Goal: Transaction & Acquisition: Purchase product/service

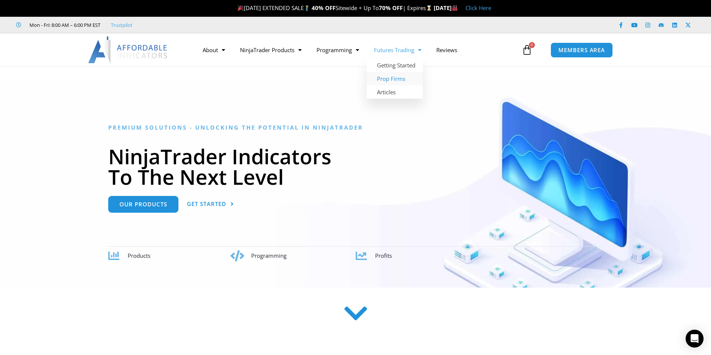
click at [388, 80] on link "Prop Firms" at bounding box center [394, 78] width 56 height 13
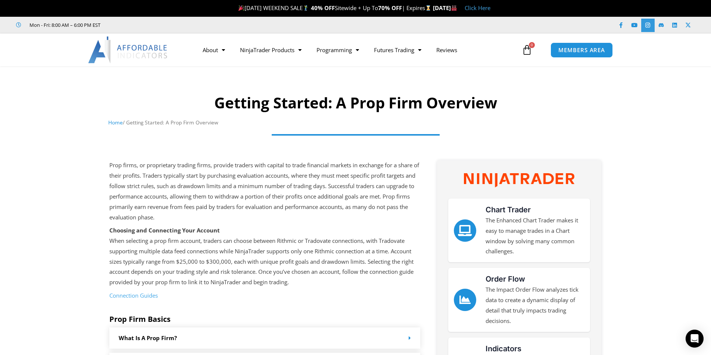
click at [647, 27] on icon at bounding box center [648, 25] width 6 height 6
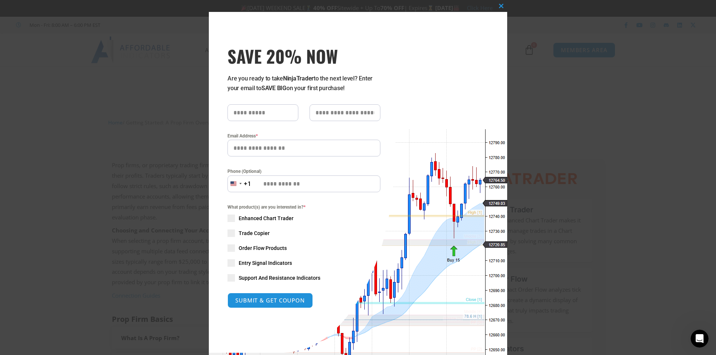
drag, startPoint x: 242, startPoint y: 79, endPoint x: 349, endPoint y: 90, distance: 106.9
click at [349, 90] on p "Are you ready to take NinjaTrader to the next level? Enter your email to SAVE B…" at bounding box center [304, 83] width 153 height 19
click at [311, 88] on p "Are you ready to take NinjaTrader to the next level? Enter your email to SAVE B…" at bounding box center [304, 83] width 153 height 19
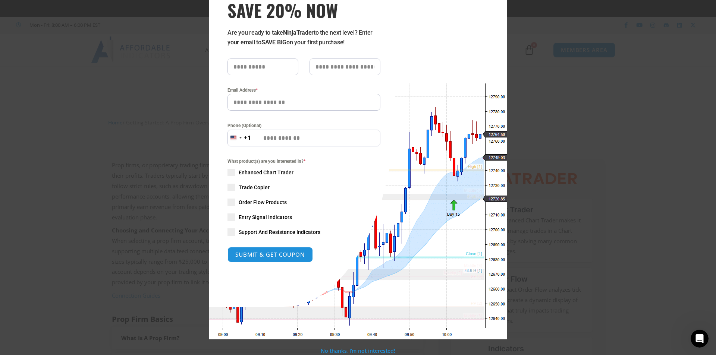
click at [250, 189] on span "Trade Copier" at bounding box center [254, 187] width 31 height 7
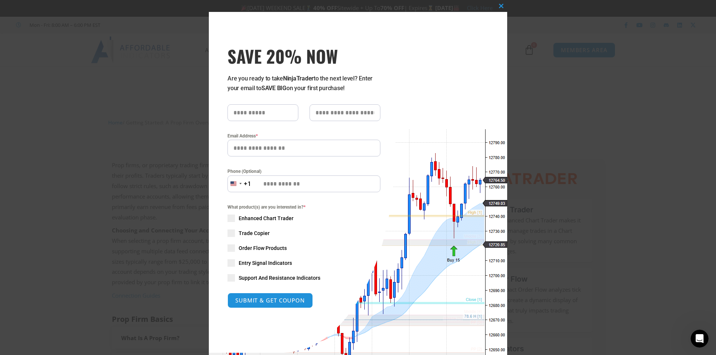
click at [251, 115] on input "text" at bounding box center [263, 112] width 71 height 17
type input "****"
type input "*******"
type input "**********"
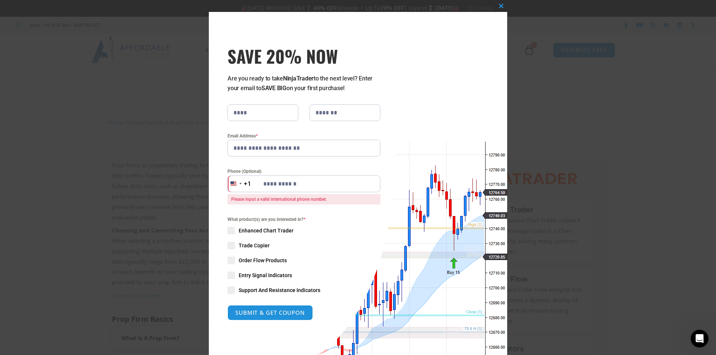
drag, startPoint x: 309, startPoint y: 180, endPoint x: 252, endPoint y: 183, distance: 57.1
click at [252, 183] on input "**********" at bounding box center [304, 184] width 153 height 17
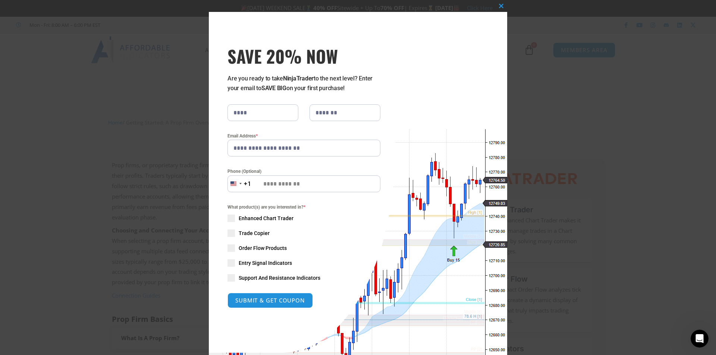
click at [338, 241] on div "What product(s) are you interested in? * Enhanced Chart Trader Trade Copier Ord…" at bounding box center [304, 243] width 153 height 78
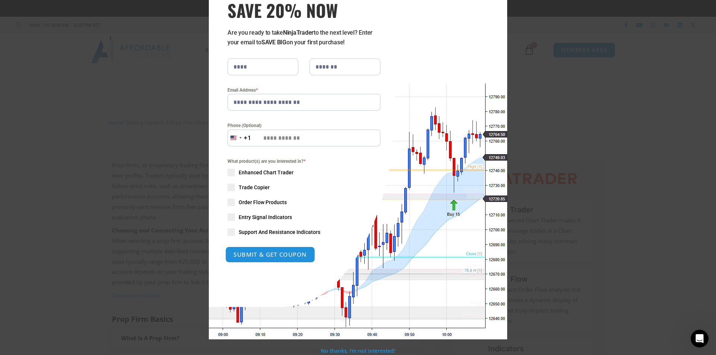
click at [269, 255] on button "SUBMIT & GET COUPON" at bounding box center [270, 255] width 90 height 16
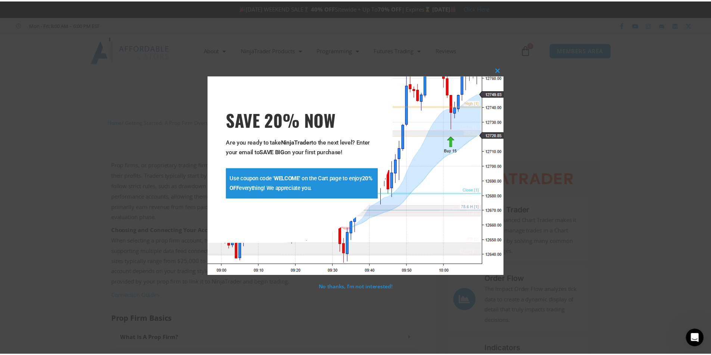
scroll to position [0, 0]
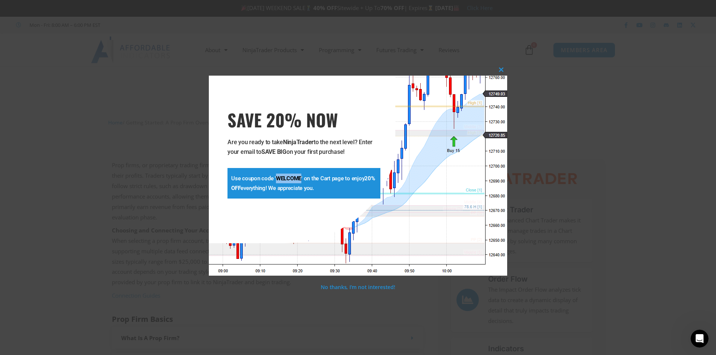
drag, startPoint x: 277, startPoint y: 177, endPoint x: 301, endPoint y: 178, distance: 23.9
click at [301, 178] on strong "WELCOME" at bounding box center [288, 178] width 25 height 7
copy strong "WELCOME"
click at [500, 68] on span at bounding box center [501, 70] width 12 height 4
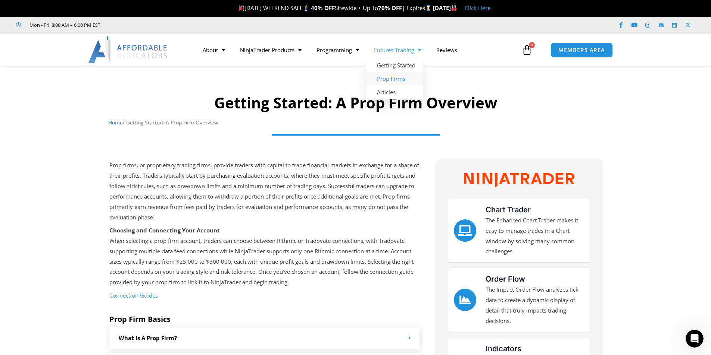
click at [393, 48] on link "Futures Trading" at bounding box center [397, 49] width 62 height 17
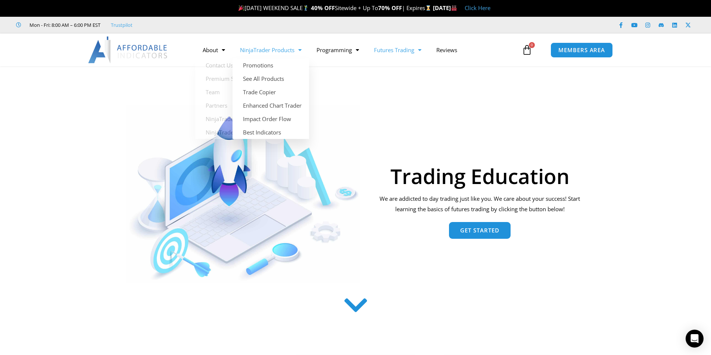
click at [263, 50] on link "NinjaTrader Products" at bounding box center [270, 49] width 76 height 17
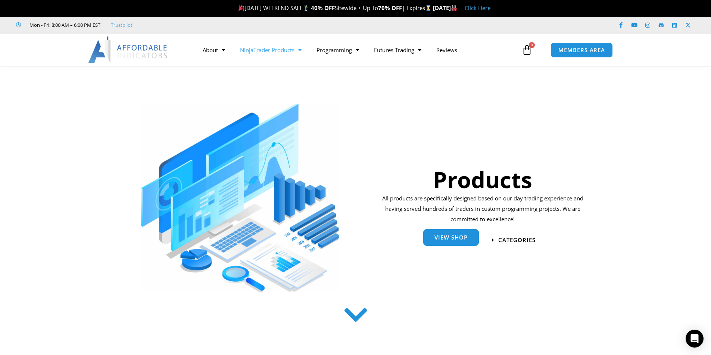
click at [450, 239] on span "View Shop" at bounding box center [450, 239] width 33 height 6
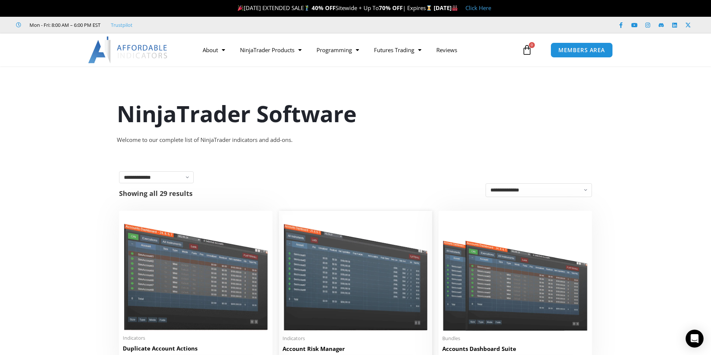
scroll to position [124, 0]
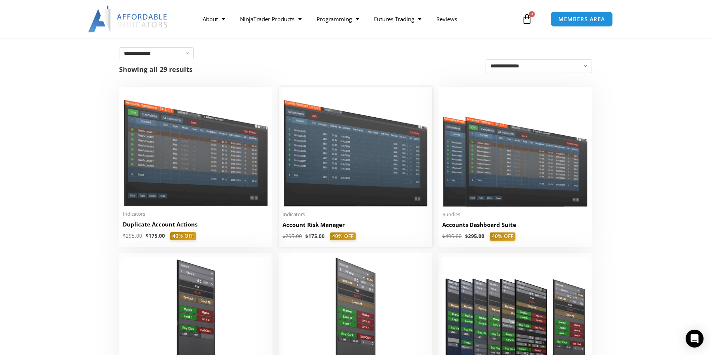
click at [351, 171] on img at bounding box center [355, 149] width 146 height 116
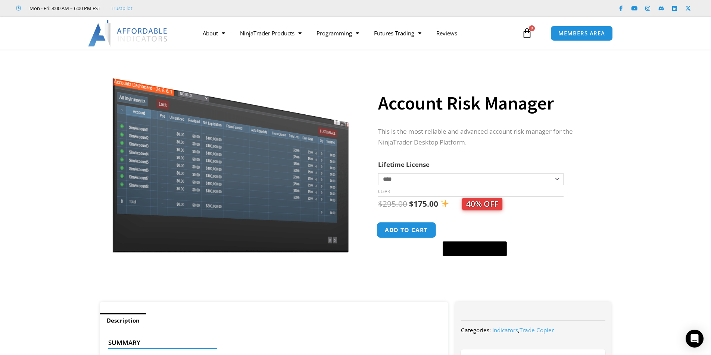
click at [408, 233] on button "Add to cart" at bounding box center [407, 230] width 60 height 16
click at [529, 33] on icon at bounding box center [526, 33] width 10 height 10
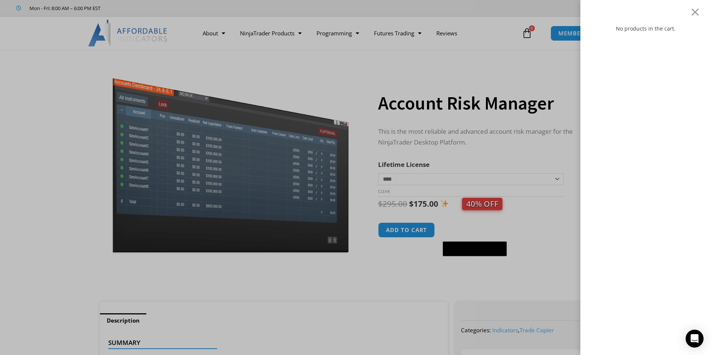
click at [521, 65] on div "No products in the cart." at bounding box center [355, 177] width 711 height 355
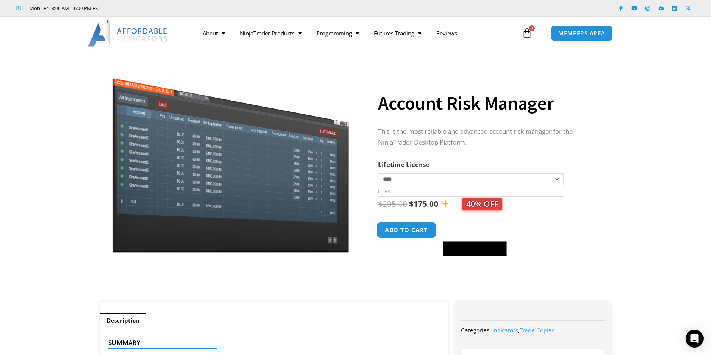
click at [404, 232] on button "Add to cart" at bounding box center [407, 230] width 60 height 16
click at [324, 38] on link "Programming" at bounding box center [337, 33] width 57 height 17
click at [527, 35] on icon at bounding box center [526, 33] width 10 height 10
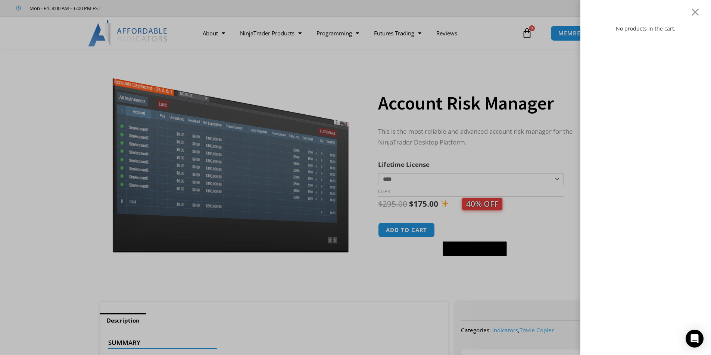
click at [527, 35] on div "No products in the cart." at bounding box center [355, 177] width 711 height 355
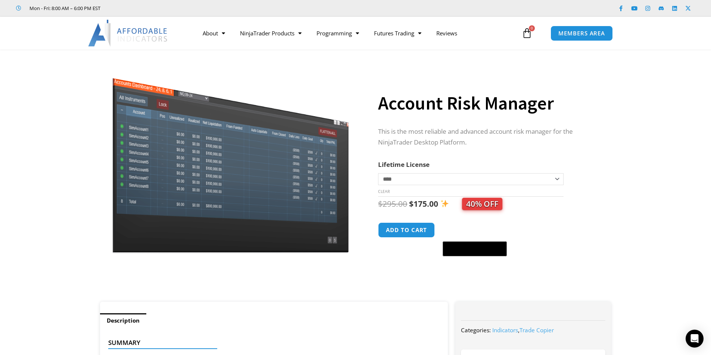
click at [142, 33] on img at bounding box center [128, 33] width 80 height 27
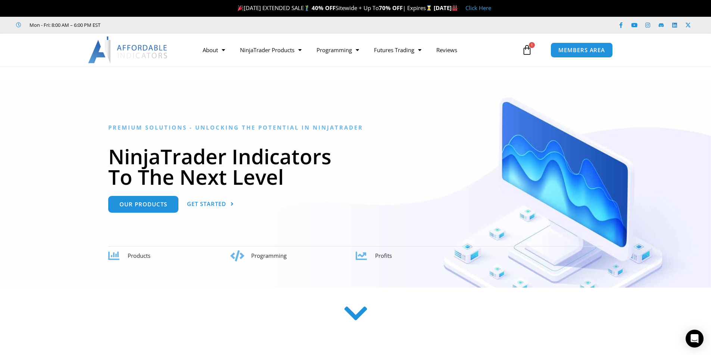
click at [499, 306] on div at bounding box center [355, 316] width 589 height 30
click at [506, 317] on div at bounding box center [355, 316] width 589 height 30
click at [151, 197] on link "Our Products" at bounding box center [143, 201] width 70 height 17
click at [531, 50] on icon at bounding box center [526, 50] width 10 height 10
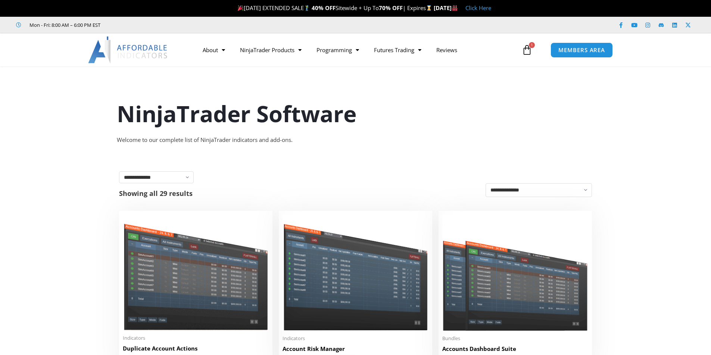
click at [529, 51] on icon at bounding box center [526, 50] width 10 height 10
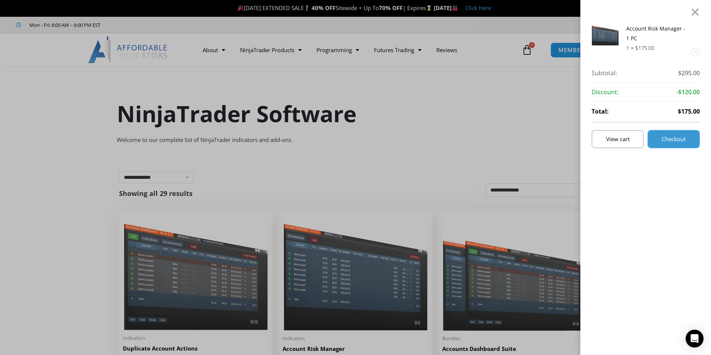
click at [673, 135] on link "Checkout" at bounding box center [673, 139] width 52 height 18
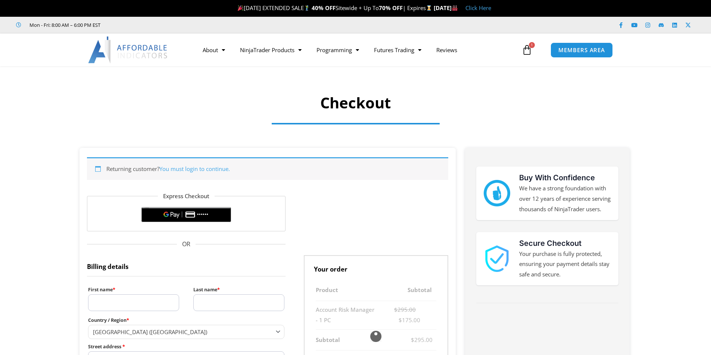
select select "**"
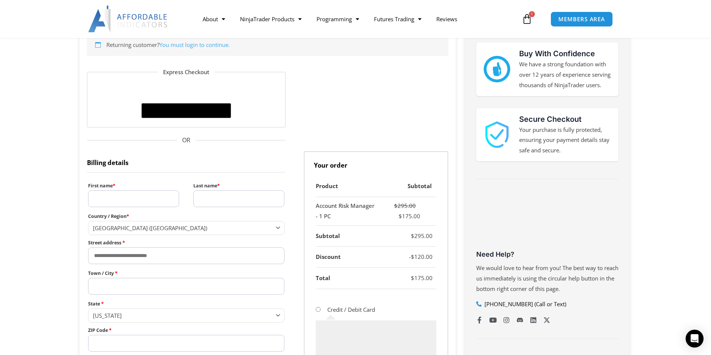
scroll to position [187, 0]
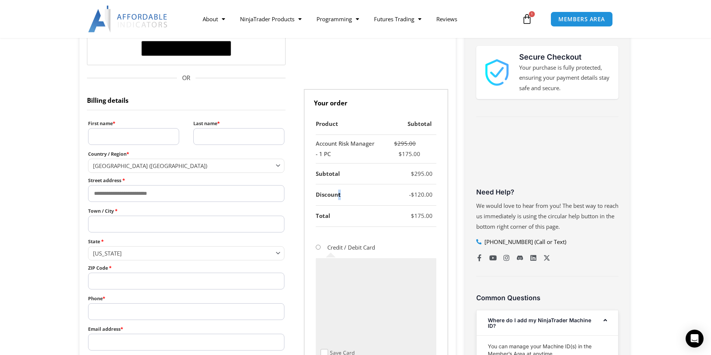
drag, startPoint x: 336, startPoint y: 196, endPoint x: 369, endPoint y: 194, distance: 32.5
click at [369, 194] on th "Discount" at bounding box center [347, 195] width 63 height 21
click at [338, 195] on th "Discount" at bounding box center [347, 195] width 63 height 21
drag, startPoint x: 332, startPoint y: 197, endPoint x: 343, endPoint y: 195, distance: 11.3
click at [343, 195] on th "Discount" at bounding box center [347, 195] width 63 height 21
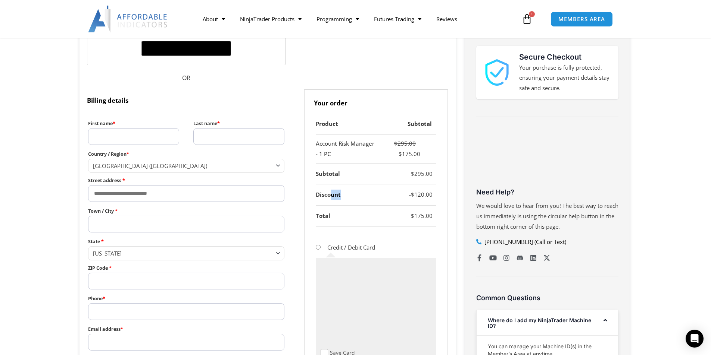
click at [335, 195] on th "Discount" at bounding box center [347, 195] width 63 height 21
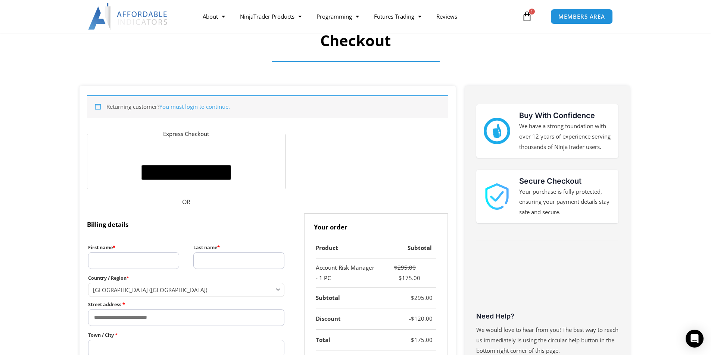
scroll to position [0, 0]
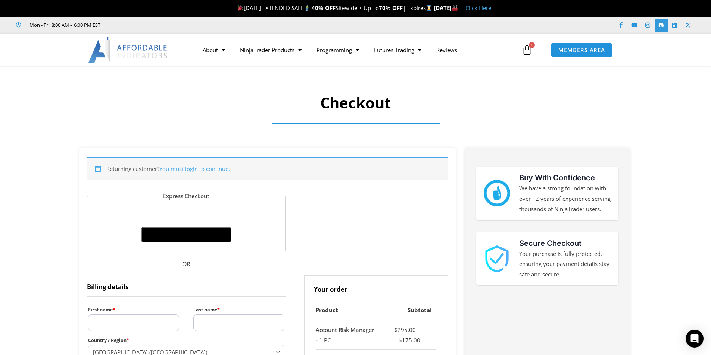
click at [659, 29] on link at bounding box center [660, 25] width 13 height 13
click at [661, 24] on icon at bounding box center [660, 25] width 5 height 4
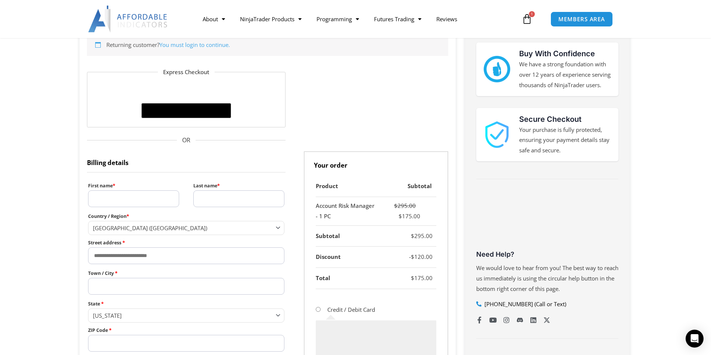
click at [115, 197] on input "First name *" at bounding box center [133, 199] width 91 height 17
type input "****"
type input "*******"
select select "**"
type input "**********"
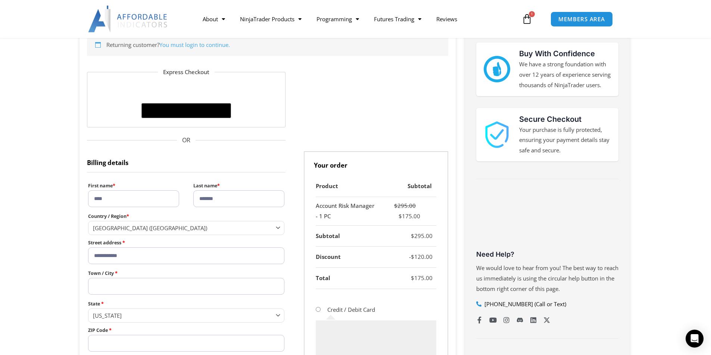
type input "******"
type input "**********"
select select "**"
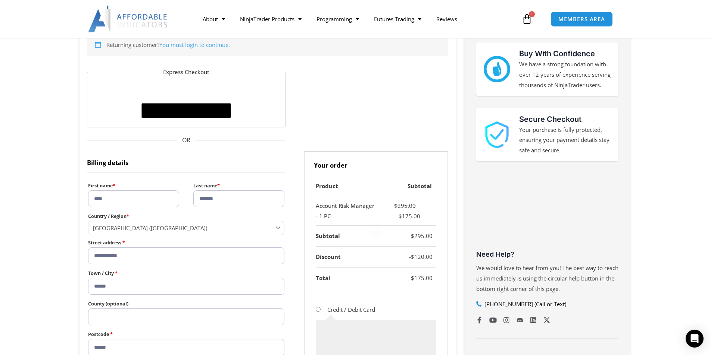
type input "*********"
click at [140, 231] on span "[GEOGRAPHIC_DATA] ([GEOGRAPHIC_DATA])" at bounding box center [183, 228] width 180 height 7
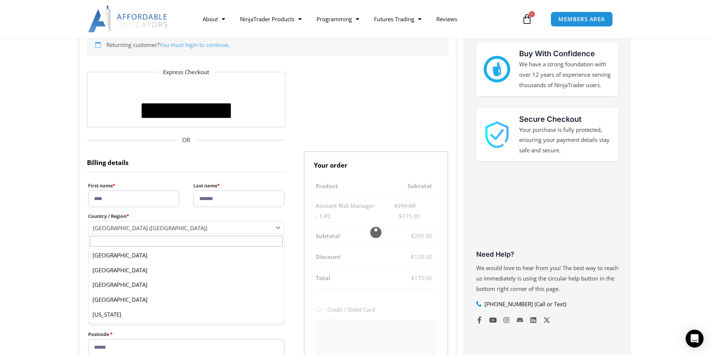
scroll to position [3433, 0]
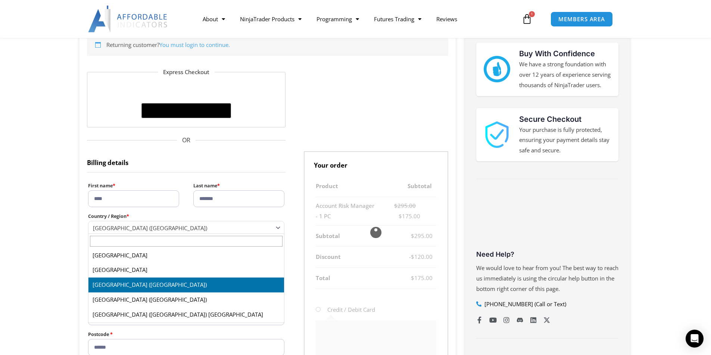
click at [36, 228] on section "**********" at bounding box center [355, 315] width 711 height 582
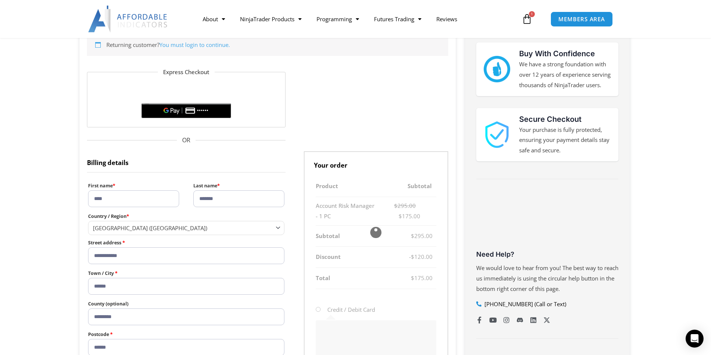
scroll to position [249, 0]
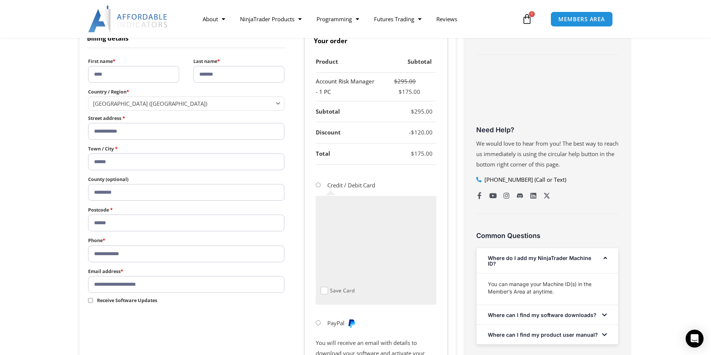
click at [324, 291] on span "Checkout" at bounding box center [323, 290] width 7 height 7
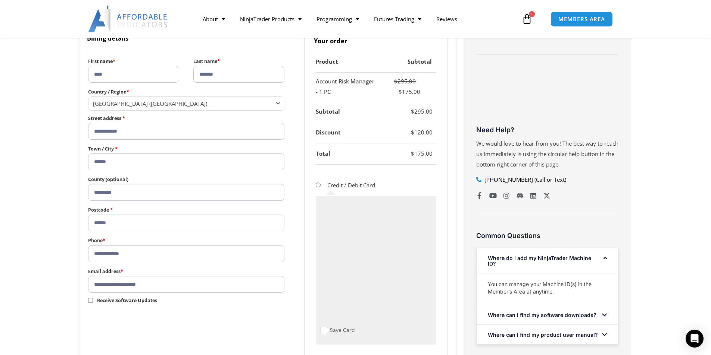
click at [326, 330] on span "Checkout" at bounding box center [323, 330] width 7 height 7
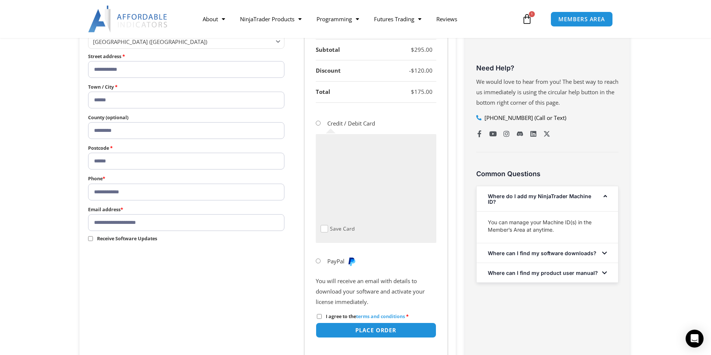
scroll to position [373, 0]
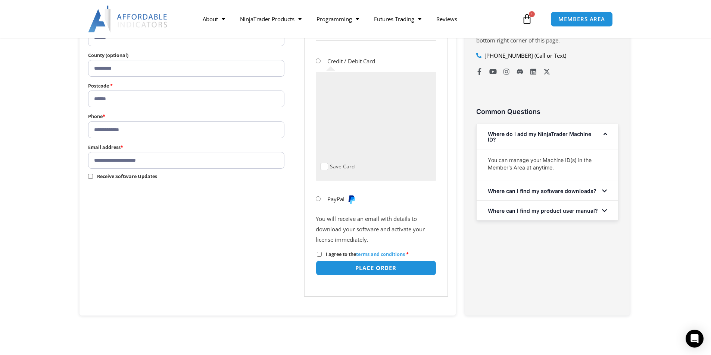
click at [126, 179] on span "Receive Software Updates" at bounding box center [127, 176] width 60 height 6
click at [378, 267] on button "Place order" at bounding box center [375, 268] width 126 height 16
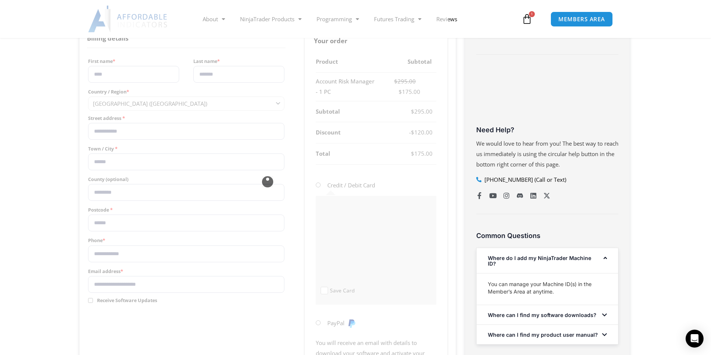
scroll to position [187, 0]
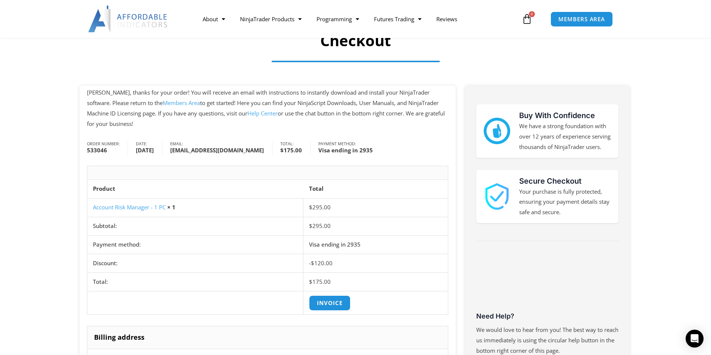
scroll to position [124, 0]
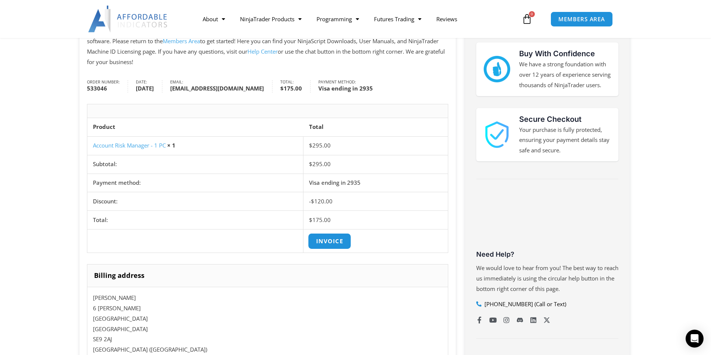
click at [327, 246] on link "Invoice" at bounding box center [329, 242] width 43 height 16
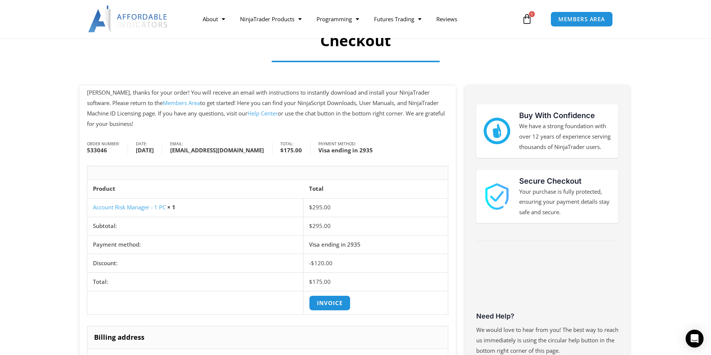
scroll to position [0, 0]
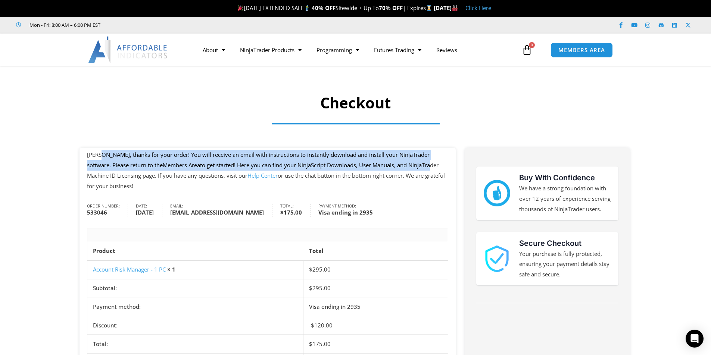
drag, startPoint x: 94, startPoint y: 154, endPoint x: 386, endPoint y: 167, distance: 292.8
click at [386, 167] on p "[PERSON_NAME], thanks for your order! You will receive an email with instructio…" at bounding box center [267, 170] width 361 height 41
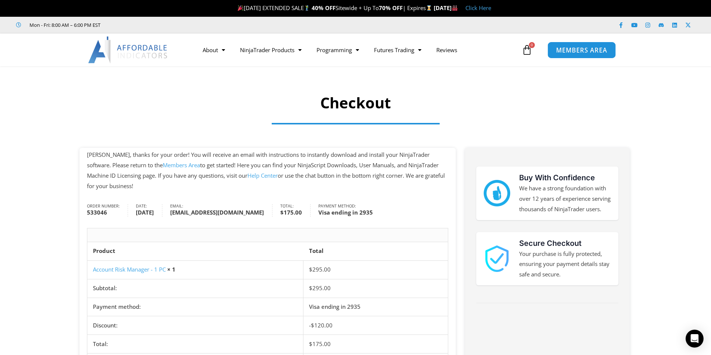
click at [571, 55] on link "MEMBERS AREA" at bounding box center [581, 49] width 68 height 17
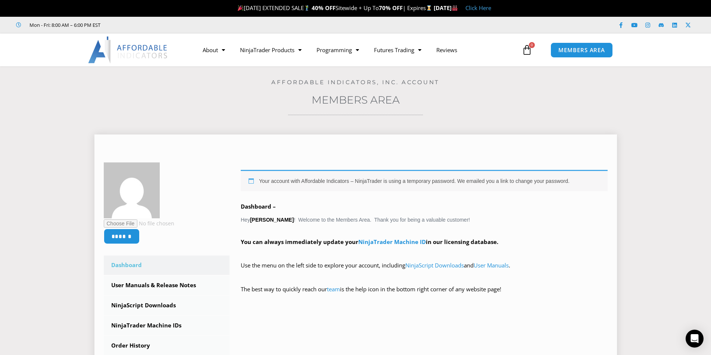
scroll to position [62, 0]
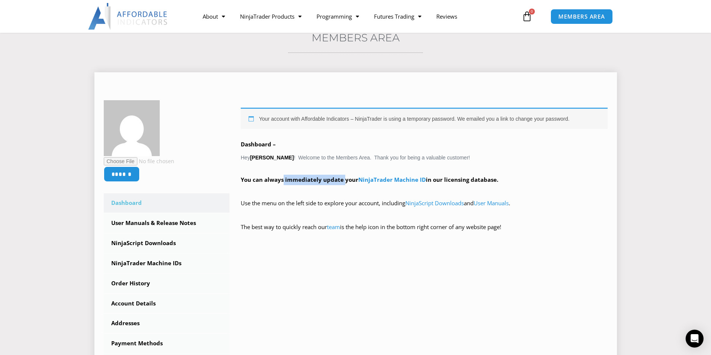
drag, startPoint x: 264, startPoint y: 180, endPoint x: 328, endPoint y: 179, distance: 63.4
click at [328, 179] on strong "You can always immediately update your NinjaTrader Machine ID in our licensing …" at bounding box center [369, 179] width 257 height 7
click at [323, 181] on strong "You can always immediately update your NinjaTrader Machine ID in our licensing …" at bounding box center [369, 179] width 257 height 7
drag, startPoint x: 264, startPoint y: 203, endPoint x: 324, endPoint y: 205, distance: 60.5
click at [324, 205] on p "Use the menu on the left side to explore your account, including NinjaScript Do…" at bounding box center [424, 208] width 367 height 21
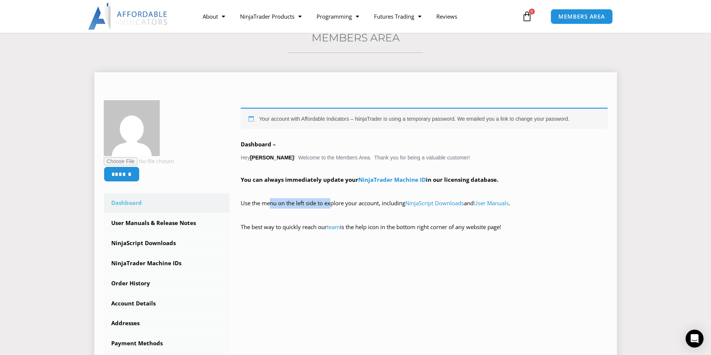
click at [324, 205] on p "Use the menu on the left side to explore your account, including NinjaScript Do…" at bounding box center [424, 208] width 367 height 21
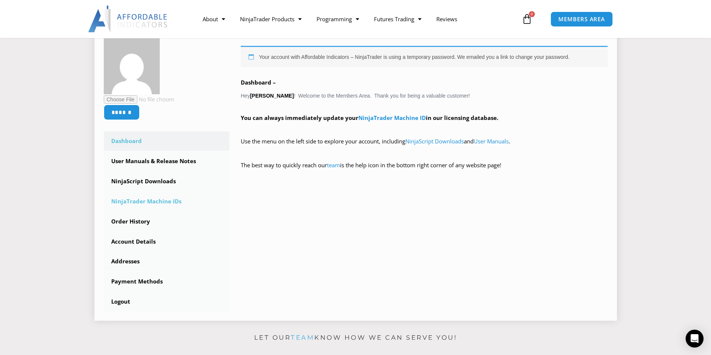
click at [153, 203] on link "NinjaTrader Machine IDs" at bounding box center [167, 201] width 126 height 19
